Goal: Use online tool/utility

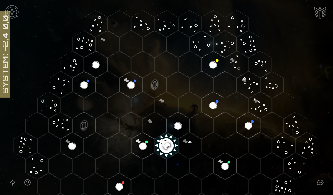
click at [167, 143] on image at bounding box center [166, 144] width 27 height 27
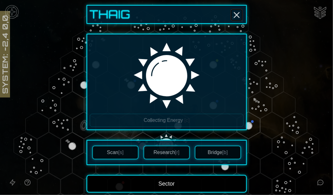
click at [237, 16] on icon "Close" at bounding box center [237, 15] width 10 height 10
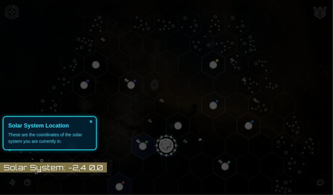
click at [92, 119] on button "×" at bounding box center [91, 121] width 10 height 9
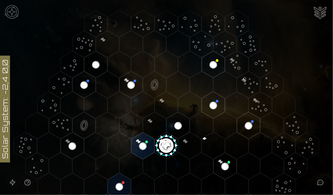
click at [167, 143] on image at bounding box center [166, 144] width 27 height 27
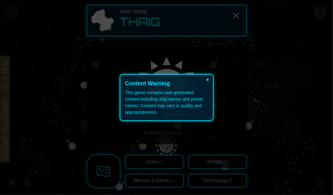
click at [210, 79] on button "×" at bounding box center [208, 79] width 10 height 9
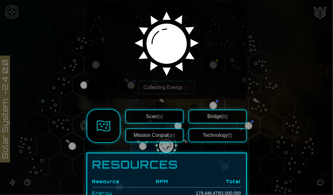
scroll to position [32, 0]
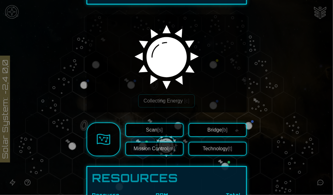
click at [161, 128] on button "Scan [s]" at bounding box center [154, 130] width 58 height 14
